Goal: Task Accomplishment & Management: Manage account settings

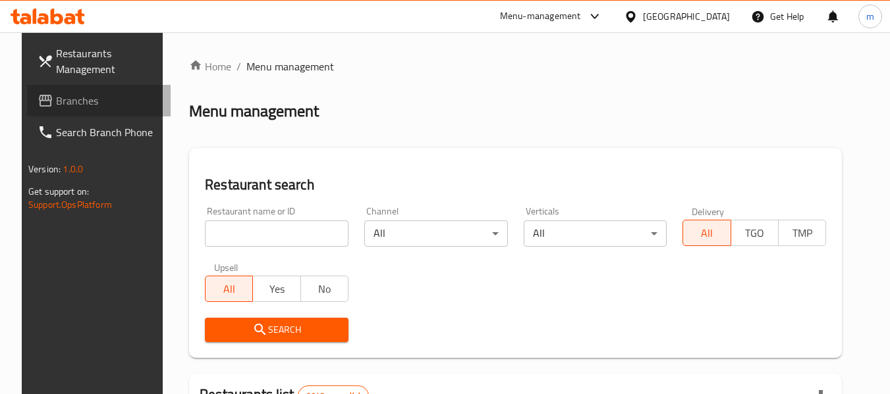
click at [89, 92] on link "Branches" at bounding box center [99, 101] width 144 height 32
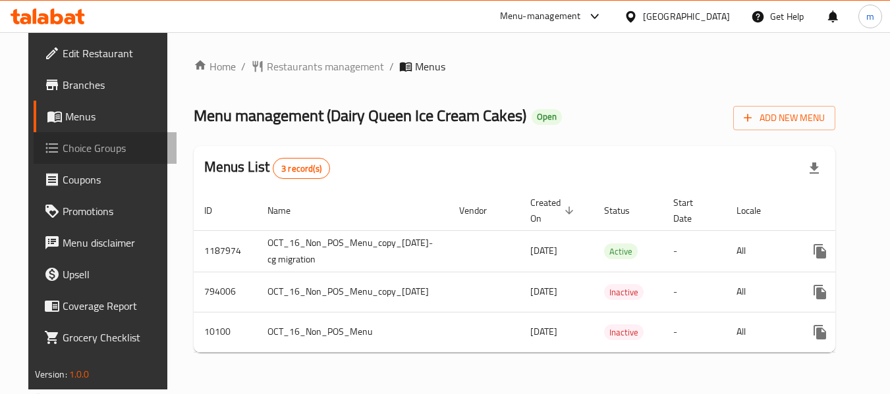
click at [70, 141] on span "Choice Groups" at bounding box center [115, 148] width 104 height 16
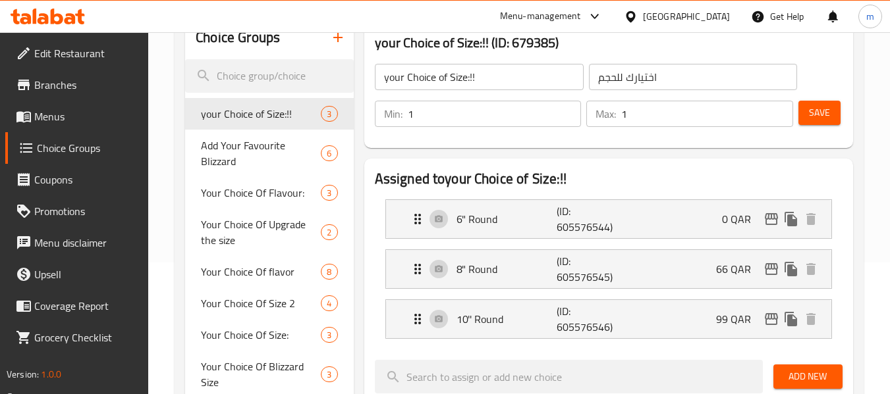
scroll to position [198, 0]
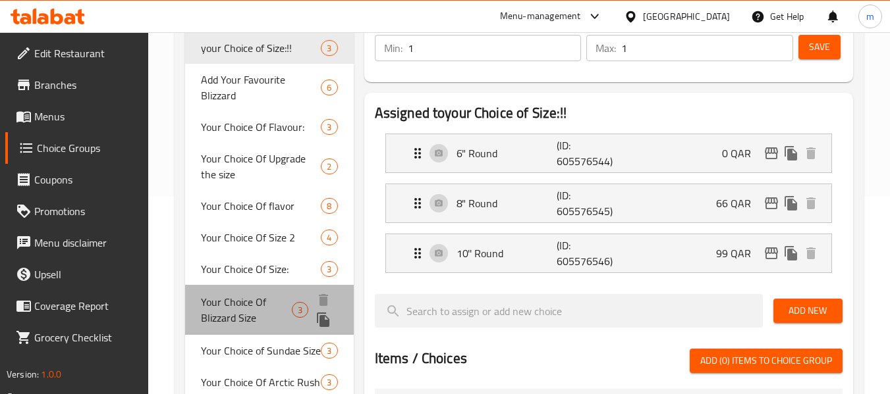
click at [226, 323] on span "Your Choice Of Blizzard Size" at bounding box center [246, 310] width 91 height 32
type input "Your Choice Of Blizzard Size"
type input "اختيارك من بليزرد سايز"
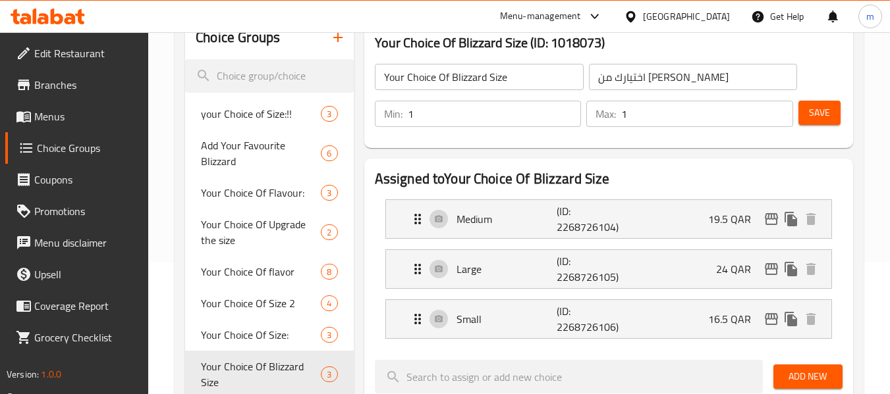
scroll to position [0, 0]
